Goal: Task Accomplishment & Management: Complete application form

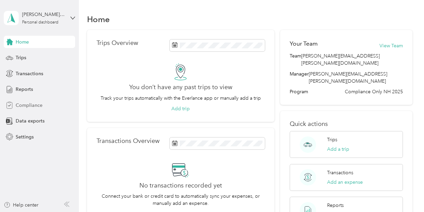
click at [34, 104] on span "Compliance" at bounding box center [29, 105] width 27 height 7
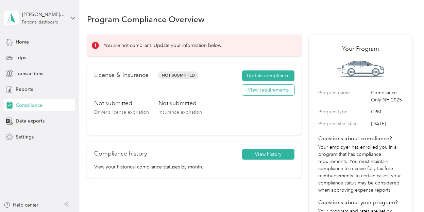
click at [270, 90] on button "View requirements" at bounding box center [268, 90] width 52 height 11
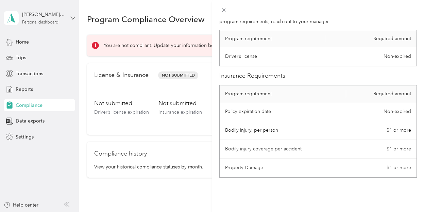
click at [183, 101] on div "License Requirements These requirements are set by your Company. If you have an…" at bounding box center [212, 106] width 424 height 212
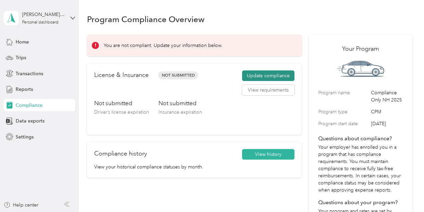
click at [260, 76] on button "Update compliance" at bounding box center [268, 75] width 52 height 11
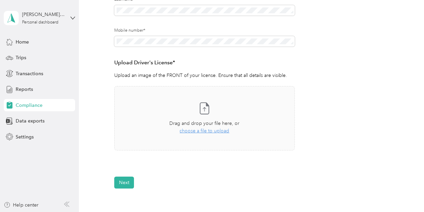
scroll to position [139, 0]
click at [200, 129] on span "choose a file to upload" at bounding box center [204, 130] width 50 height 6
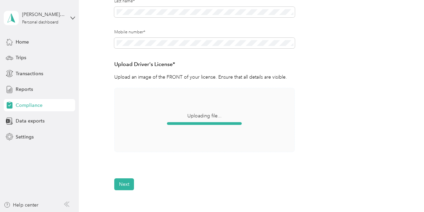
scroll to position [137, 0]
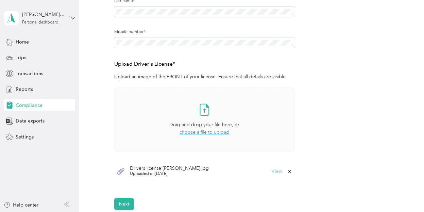
click at [276, 171] on button "View" at bounding box center [277, 171] width 11 height 5
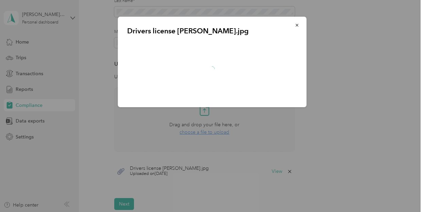
click at [275, 170] on div at bounding box center [212, 106] width 424 height 212
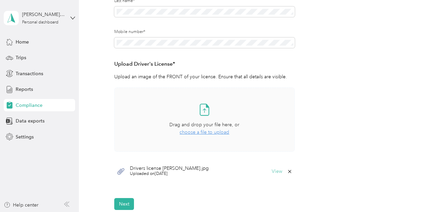
click at [280, 169] on button "View" at bounding box center [277, 171] width 11 height 5
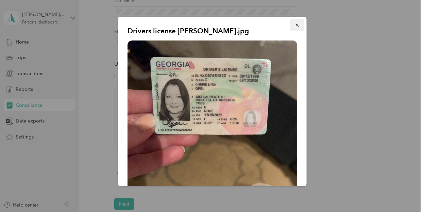
click at [294, 24] on icon "button" at bounding box center [296, 25] width 5 height 5
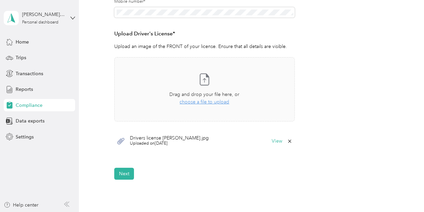
scroll to position [171, 0]
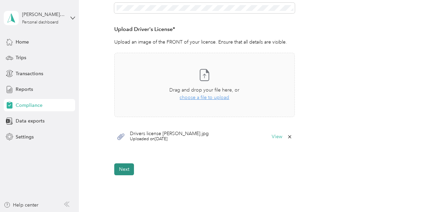
click at [125, 168] on button "Next" at bounding box center [124, 169] width 20 height 12
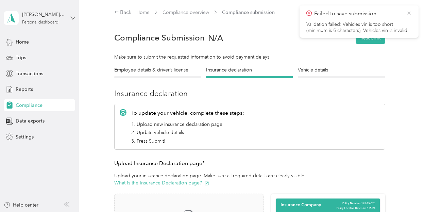
click at [410, 13] on icon at bounding box center [408, 13] width 5 height 6
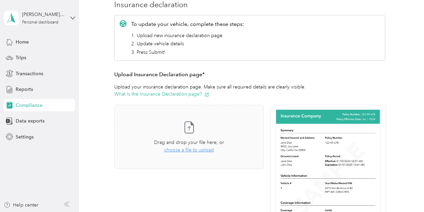
scroll to position [105, 0]
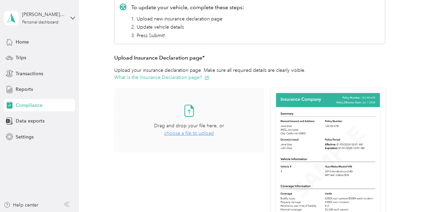
click at [194, 130] on span "choose a file to upload" at bounding box center [189, 133] width 50 height 6
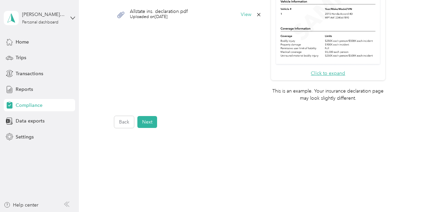
scroll to position [262, 0]
click at [148, 116] on button "Next" at bounding box center [147, 122] width 20 height 12
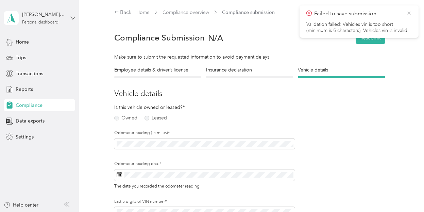
click at [409, 13] on icon at bounding box center [408, 13] width 5 height 6
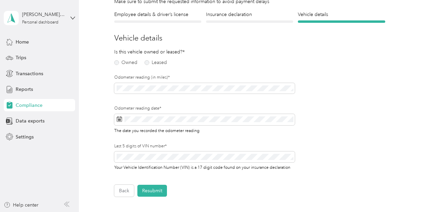
scroll to position [56, 0]
click at [115, 61] on label "Owned" at bounding box center [125, 61] width 23 height 5
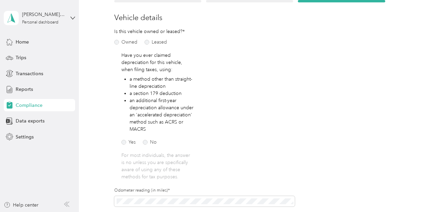
scroll to position [80, 0]
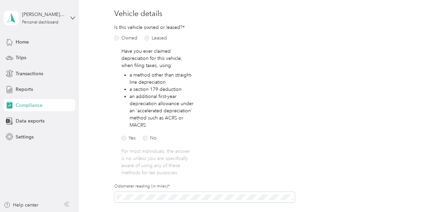
click at [250, 119] on div "Is this vehicle owned or leased?* Owned Leased Have you ever claimed depreciati…" at bounding box center [204, 156] width 181 height 265
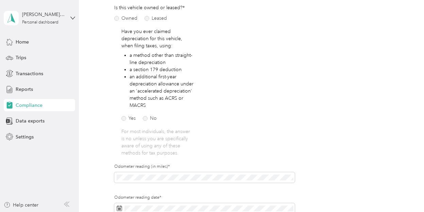
scroll to position [98, 0]
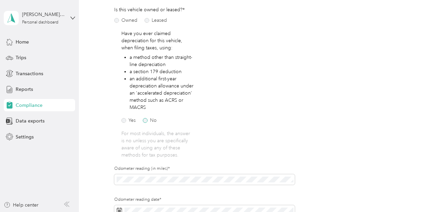
click at [147, 120] on label "No" at bounding box center [150, 120] width 14 height 5
click at [253, 116] on div "Is this vehicle owned or leased?* Owned Leased Have you ever claimed depreciati…" at bounding box center [204, 138] width 181 height 265
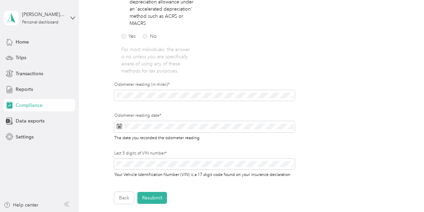
scroll to position [186, 0]
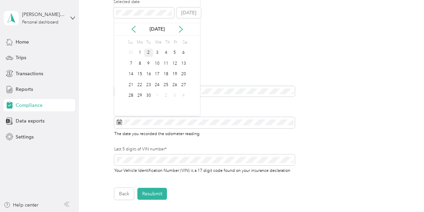
click at [150, 51] on div "2" at bounding box center [148, 53] width 9 height 8
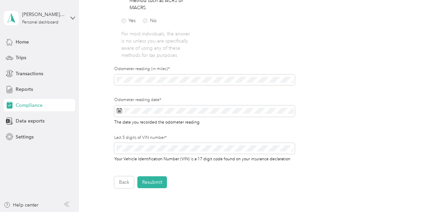
scroll to position [213, 0]
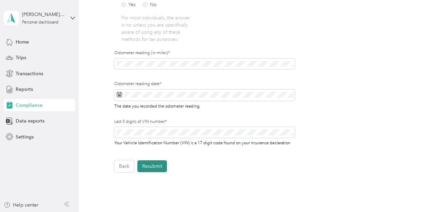
click at [154, 166] on button "Resubmit" at bounding box center [152, 166] width 30 height 12
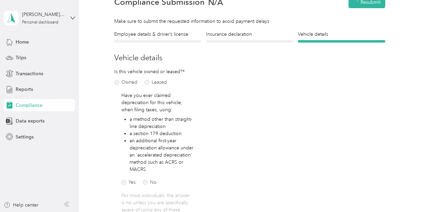
scroll to position [8, 0]
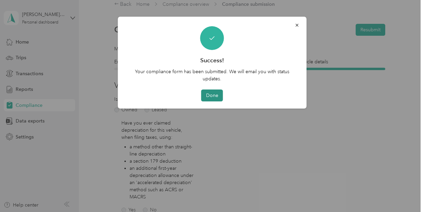
click at [210, 89] on button "Done" at bounding box center [212, 95] width 22 height 12
